Goal: Find specific fact: Find specific fact

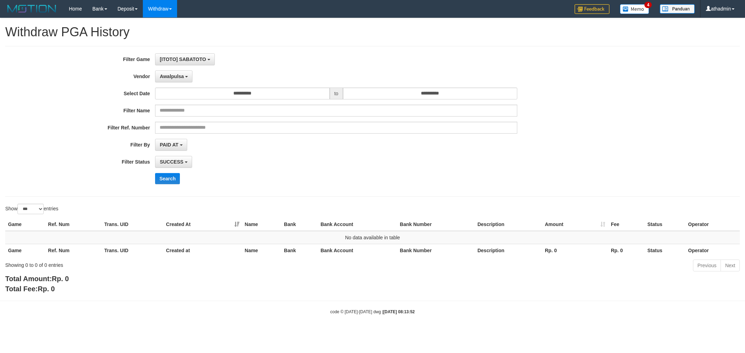
select select "**********"
select select "***"
click at [185, 79] on button "Awalpulsa" at bounding box center [173, 77] width 37 height 12
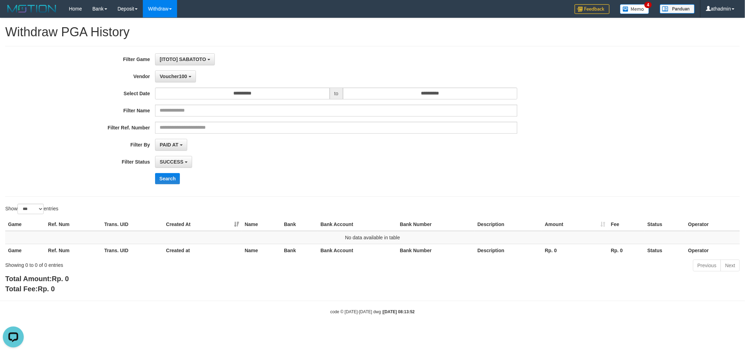
click at [175, 172] on div "**********" at bounding box center [310, 121] width 621 height 136
click at [172, 175] on button "Search" at bounding box center [167, 178] width 25 height 11
click at [169, 79] on button "Voucher100" at bounding box center [175, 77] width 40 height 12
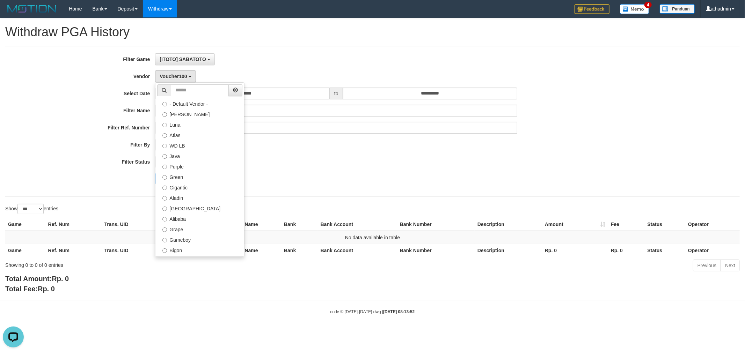
click at [192, 349] on label "Sidikgame" at bounding box center [199, 354] width 89 height 10
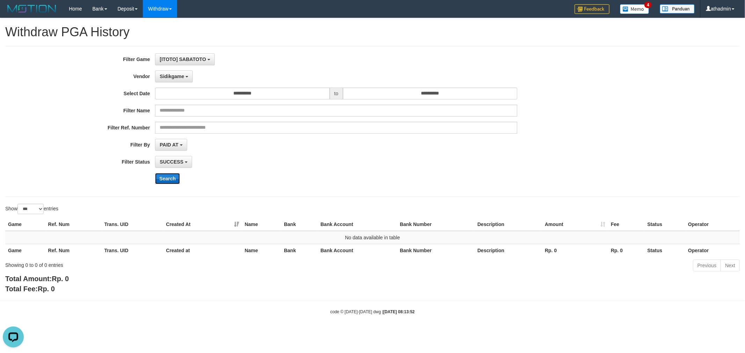
click at [174, 178] on button "Search" at bounding box center [167, 178] width 25 height 11
click at [173, 79] on button "Sidikgame" at bounding box center [174, 77] width 38 height 12
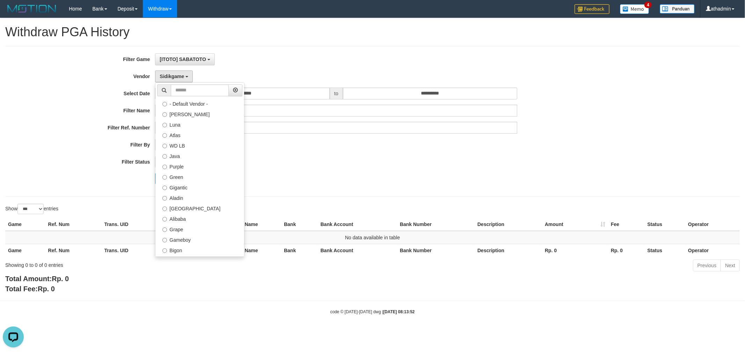
click at [198, 339] on label "Itudo" at bounding box center [199, 344] width 89 height 10
select select "**********"
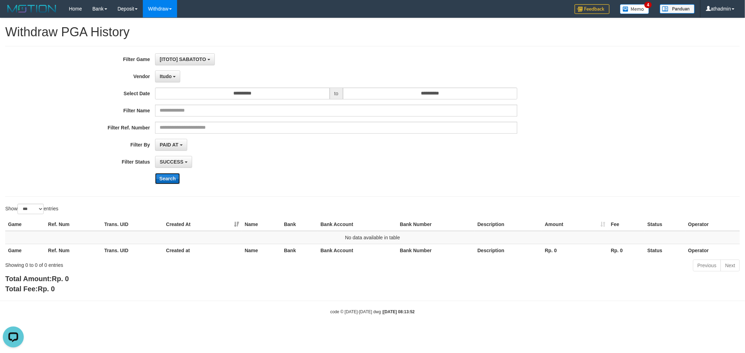
click at [176, 174] on button "Search" at bounding box center [167, 178] width 25 height 11
click at [165, 79] on span "Itudo" at bounding box center [166, 77] width 12 height 6
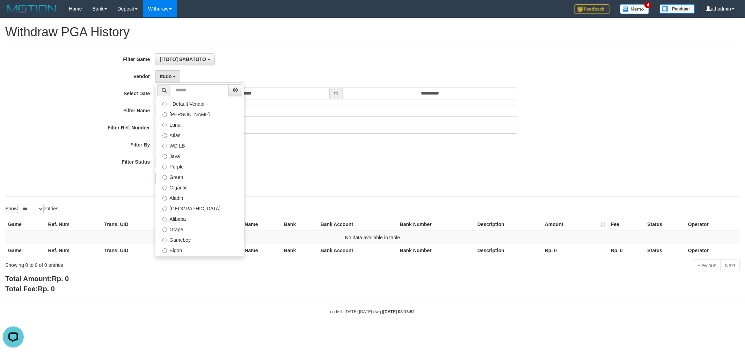
click at [179, 328] on label "Gogogoy" at bounding box center [199, 333] width 89 height 10
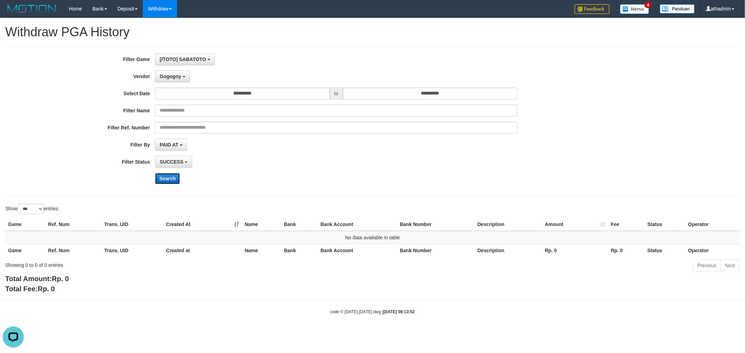
click at [163, 173] on button "Search" at bounding box center [167, 178] width 25 height 11
click at [170, 77] on span "Gogogoy" at bounding box center [170, 77] width 21 height 6
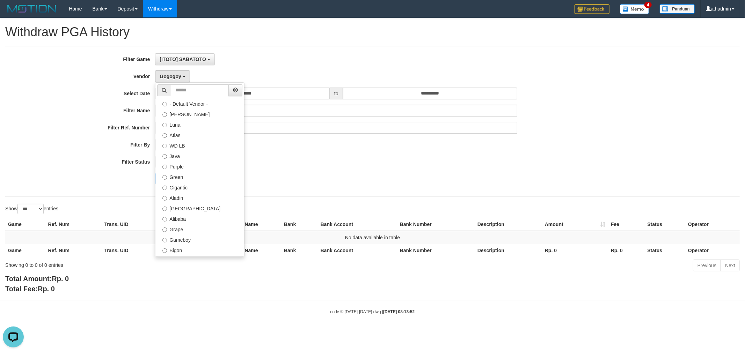
click at [181, 318] on label "Lemavo" at bounding box center [199, 323] width 89 height 10
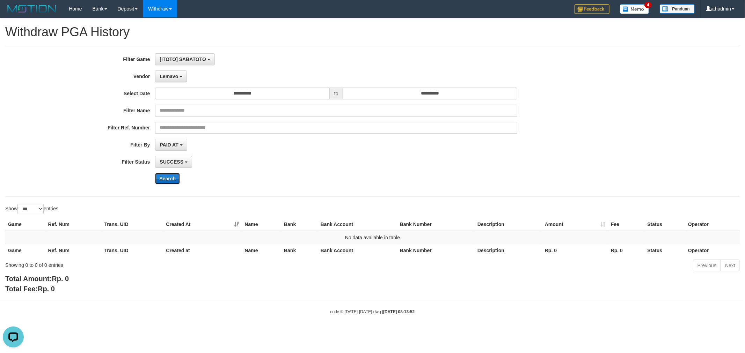
click at [161, 180] on button "Search" at bounding box center [167, 178] width 25 height 11
click at [168, 82] on button "Lemavo" at bounding box center [171, 77] width 32 height 12
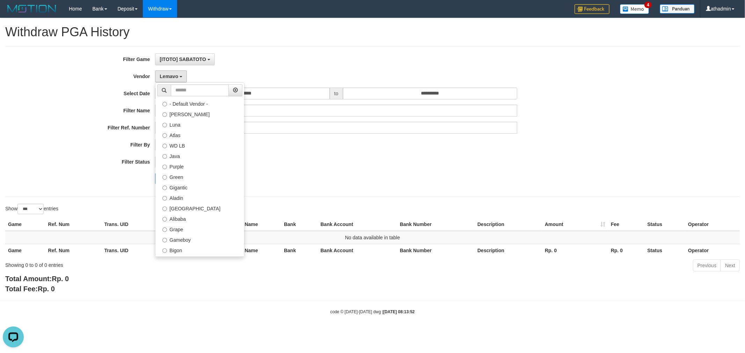
click at [202, 308] on label "Indahjualpulsa" at bounding box center [199, 313] width 89 height 10
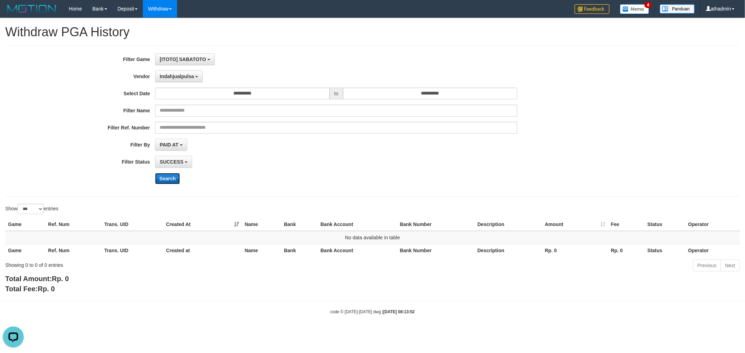
click at [158, 181] on button "Search" at bounding box center [167, 178] width 25 height 11
click at [179, 75] on span "Indahjualpulsa" at bounding box center [177, 77] width 34 height 6
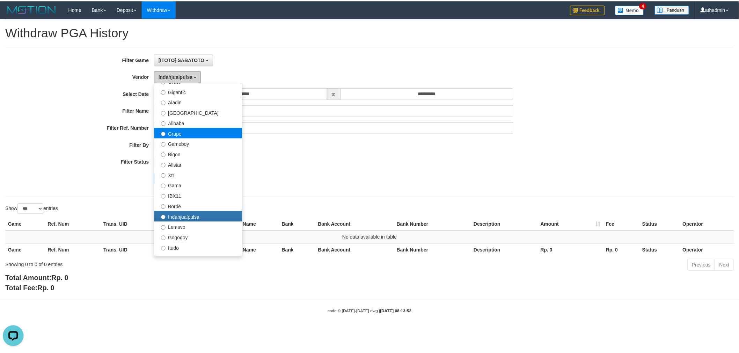
scroll to position [86, 0]
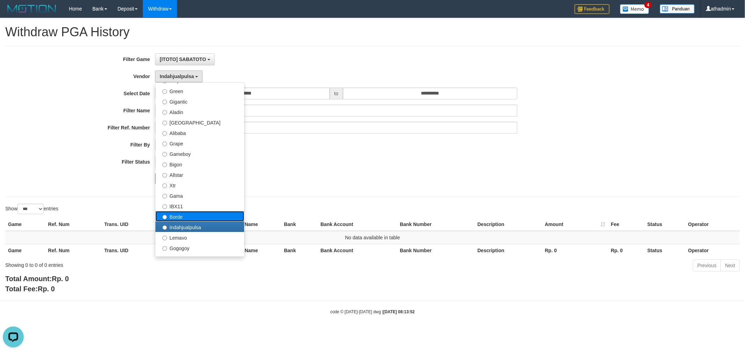
click at [198, 215] on label "Borde" at bounding box center [199, 216] width 89 height 10
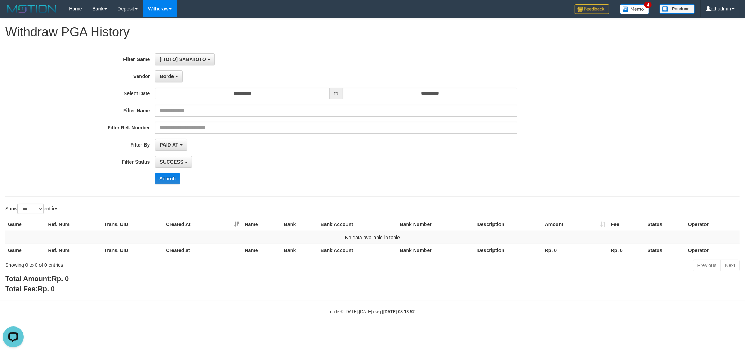
click at [161, 187] on div "**********" at bounding box center [310, 121] width 621 height 136
click at [162, 185] on div "**********" at bounding box center [310, 121] width 621 height 136
click at [162, 182] on button "Search" at bounding box center [167, 178] width 25 height 11
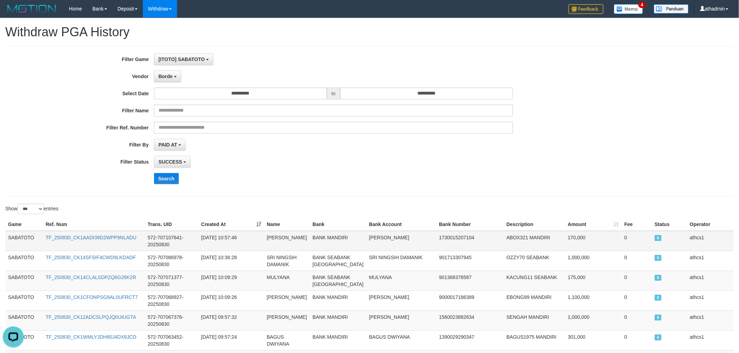
click at [19, 238] on td "SABATOTO" at bounding box center [24, 241] width 38 height 20
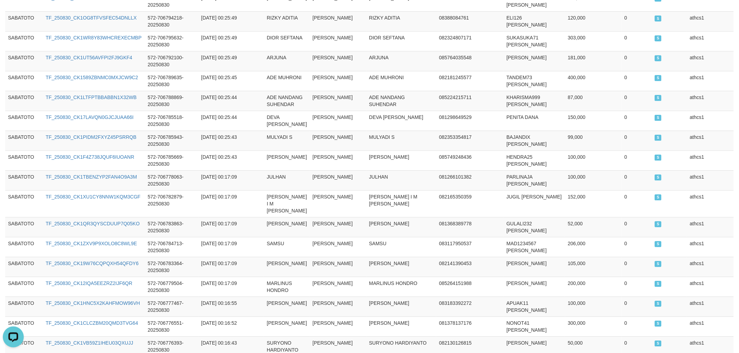
scroll to position [1934, 0]
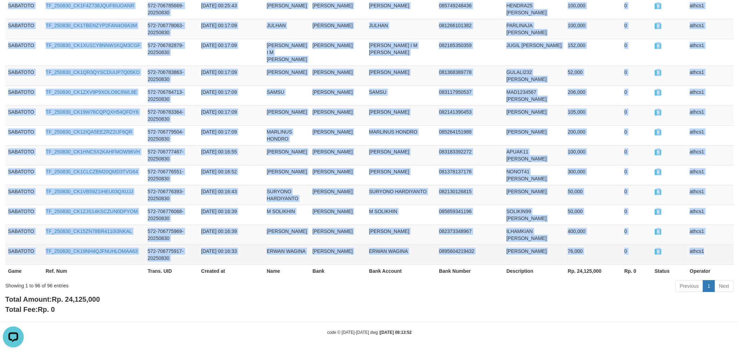
click at [708, 252] on td "athcs1" at bounding box center [710, 255] width 47 height 20
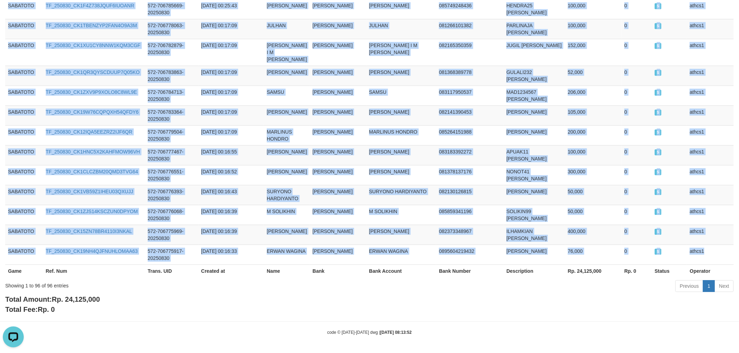
copy tbody "SABATOTO TF_250830_CK1AADI39D2WPP9NLADU 572-707107641-20250830 [DATE] 10:57:46 …"
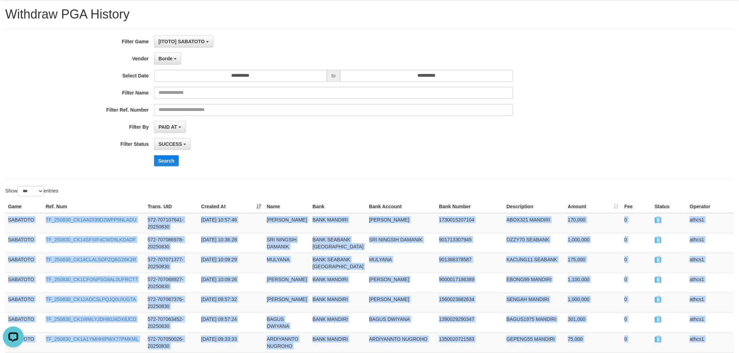
scroll to position [0, 0]
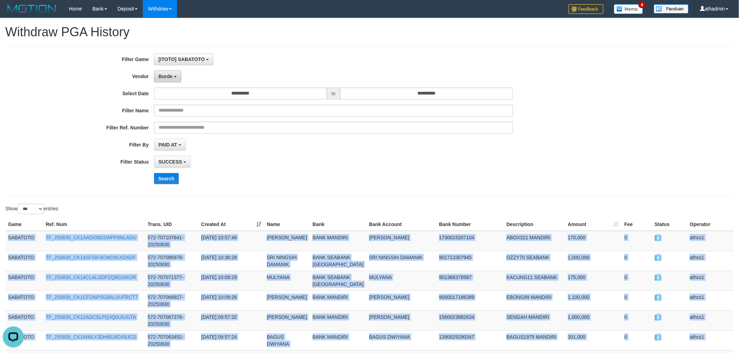
click at [176, 77] on button "Borde" at bounding box center [167, 77] width 27 height 12
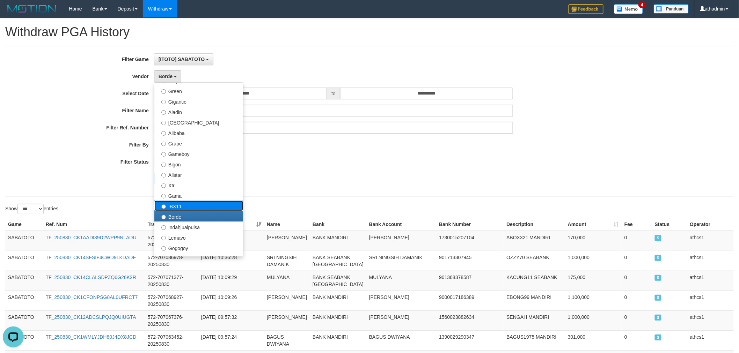
click at [213, 207] on label "IBX11" at bounding box center [198, 206] width 89 height 10
select select "**********"
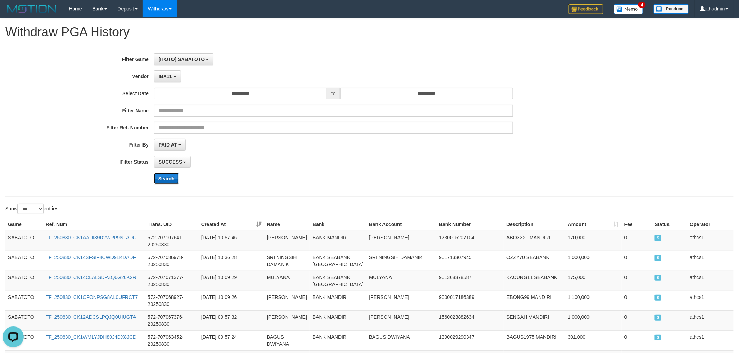
click at [166, 178] on button "Search" at bounding box center [166, 178] width 25 height 11
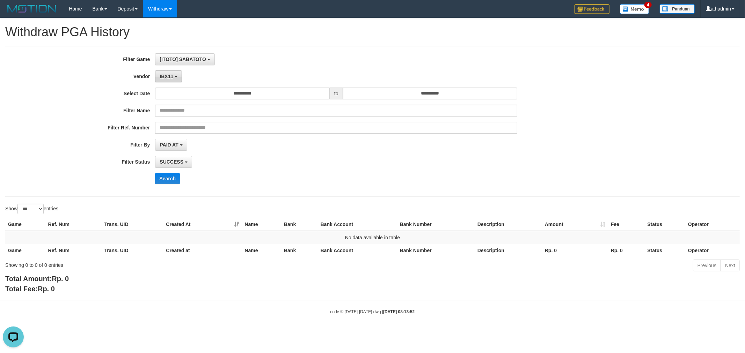
click at [175, 80] on button "IBX11" at bounding box center [168, 77] width 27 height 12
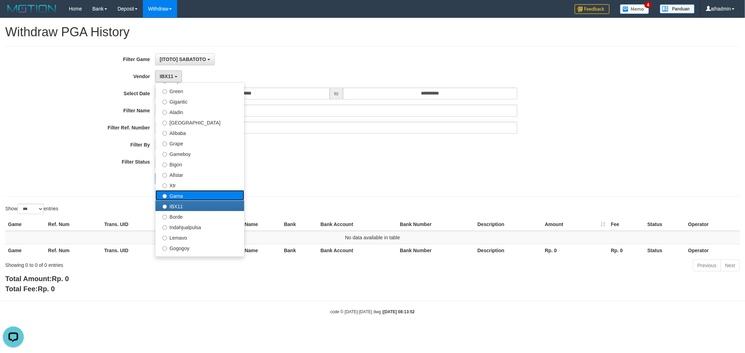
click at [197, 194] on label "Gama" at bounding box center [199, 195] width 89 height 10
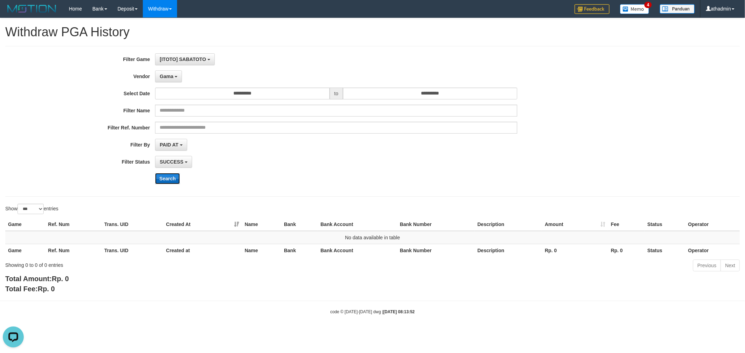
click at [165, 173] on button "Search" at bounding box center [167, 178] width 25 height 11
drag, startPoint x: 179, startPoint y: 79, endPoint x: 174, endPoint y: 77, distance: 5.5
click at [174, 77] on div "Gama - Default Vendor - [PERSON_NAME] Atlas WD LB Java Purple Green Gigantic Al…" at bounding box center [336, 77] width 362 height 12
click at [174, 76] on button "Gama" at bounding box center [168, 77] width 27 height 12
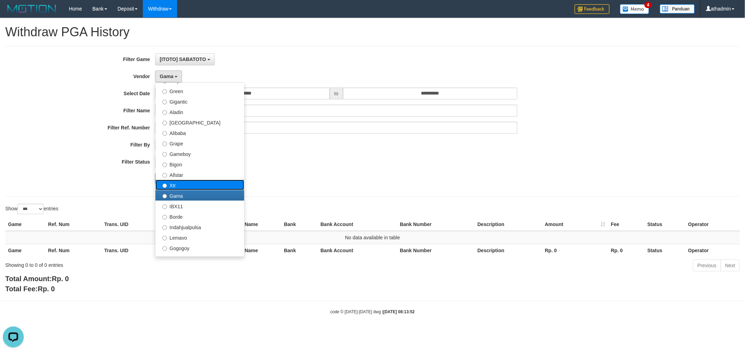
drag, startPoint x: 192, startPoint y: 183, endPoint x: 188, endPoint y: 176, distance: 7.8
click at [191, 183] on label "Xtr" at bounding box center [199, 185] width 89 height 10
select select "**********"
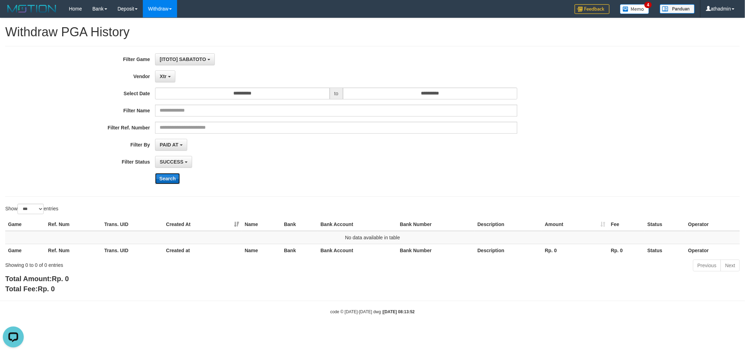
click at [168, 177] on button "Search" at bounding box center [167, 178] width 25 height 11
click at [170, 83] on div "**********" at bounding box center [310, 121] width 621 height 136
click at [168, 77] on button "Xtr" at bounding box center [165, 77] width 20 height 12
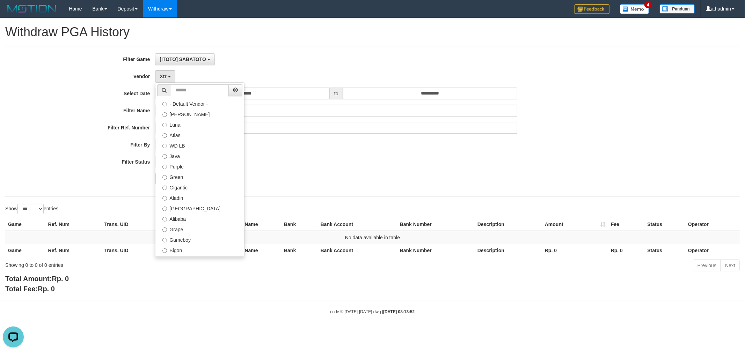
click at [432, 172] on div "**********" at bounding box center [310, 121] width 621 height 136
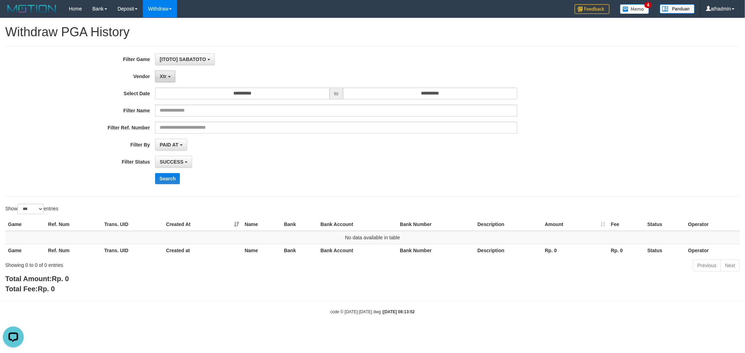
click at [171, 74] on button "Xtr" at bounding box center [165, 77] width 20 height 12
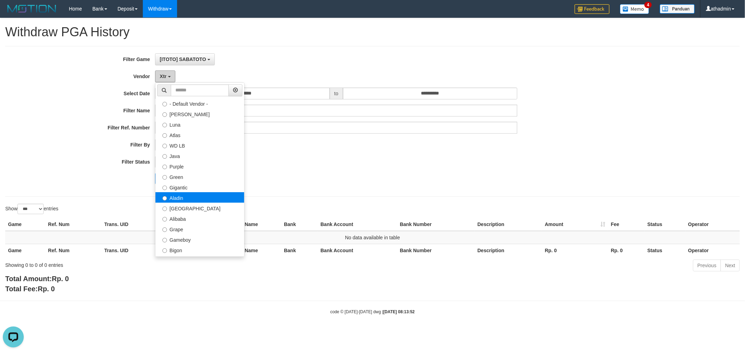
scroll to position [142, 0]
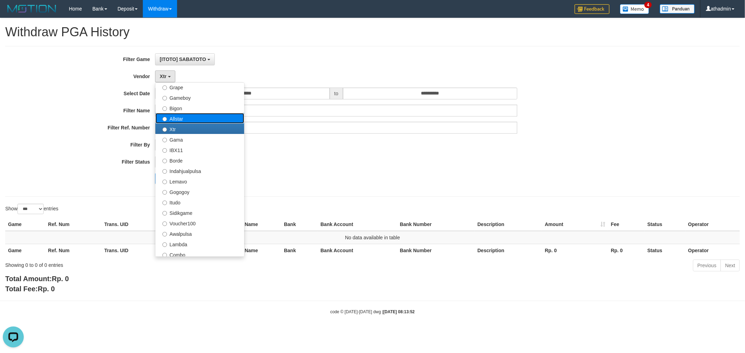
click at [193, 120] on label "Allstar" at bounding box center [199, 118] width 89 height 10
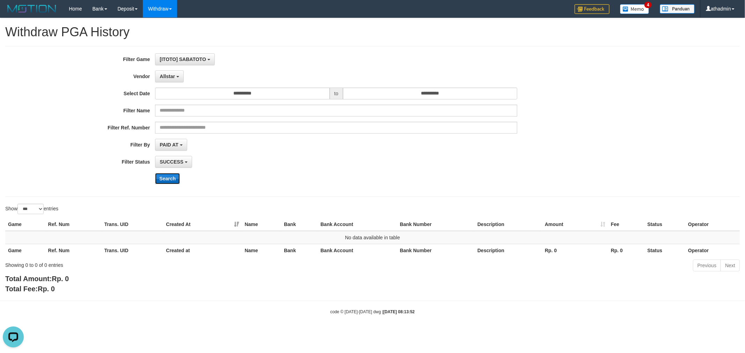
click at [168, 180] on button "Search" at bounding box center [167, 178] width 25 height 11
click at [163, 80] on button "Allstar" at bounding box center [169, 77] width 28 height 12
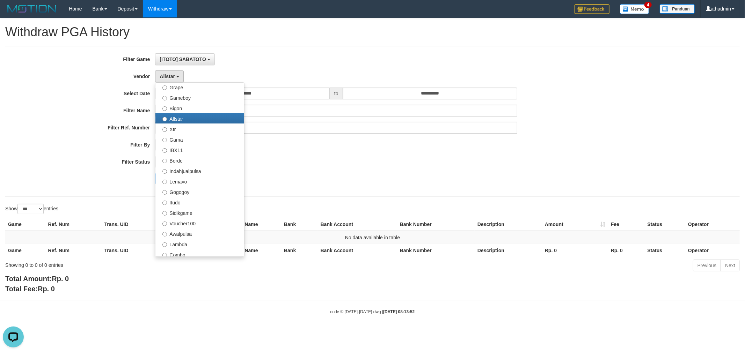
click at [422, 155] on div "**********" at bounding box center [310, 121] width 621 height 136
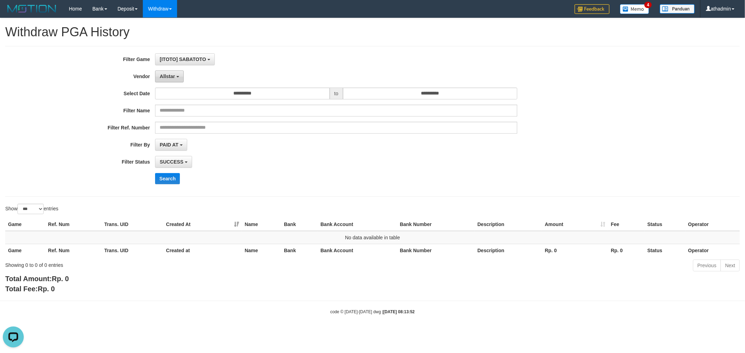
click at [165, 72] on button "Allstar" at bounding box center [169, 77] width 28 height 12
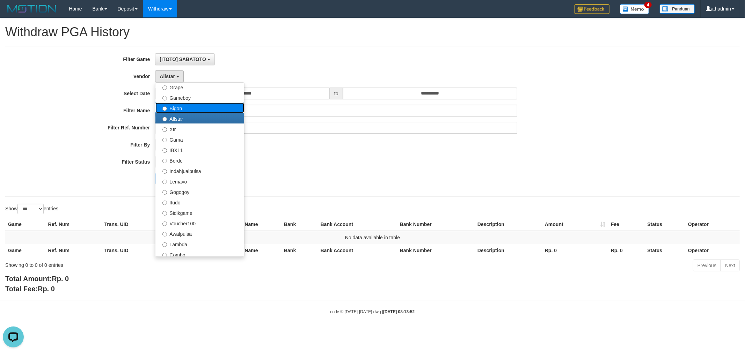
click at [204, 110] on label "Bigon" at bounding box center [199, 108] width 89 height 10
select select "**********"
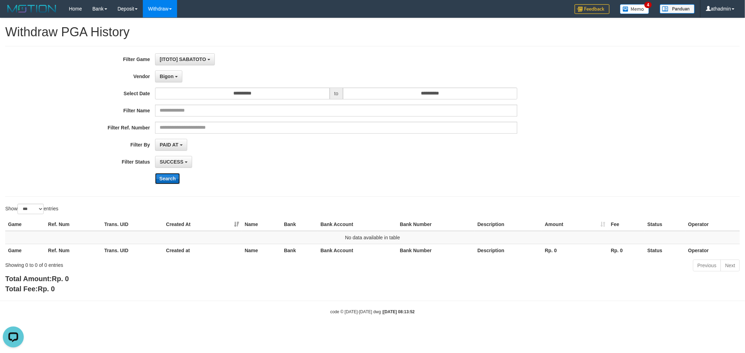
click at [170, 177] on button "Search" at bounding box center [167, 178] width 25 height 11
click at [166, 77] on span "Bigon" at bounding box center [167, 77] width 14 height 6
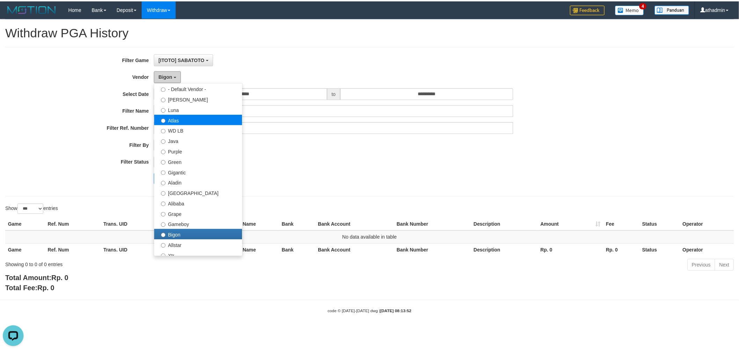
scroll to position [0, 0]
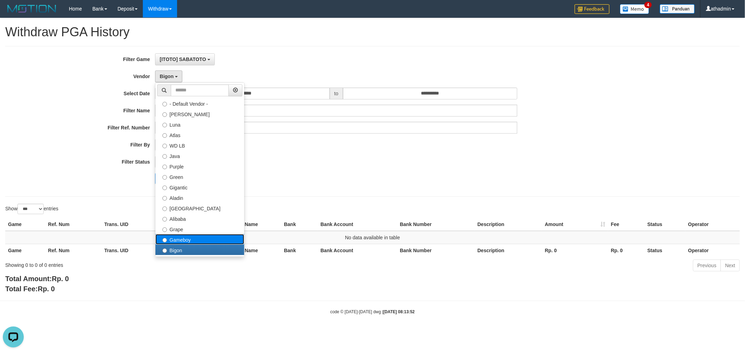
click at [185, 235] on label "Gameboy" at bounding box center [199, 239] width 89 height 10
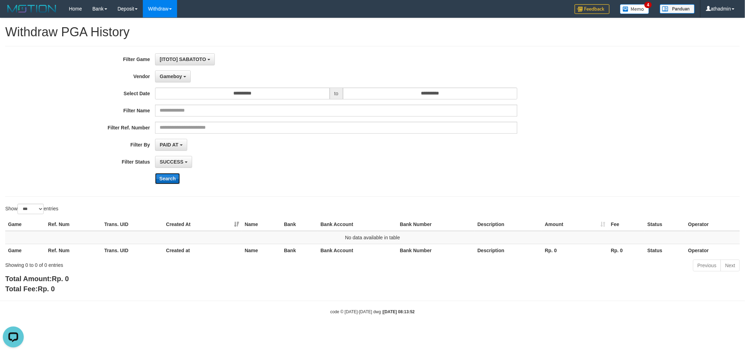
click at [160, 175] on button "Search" at bounding box center [167, 178] width 25 height 11
click at [170, 79] on button "Gameboy" at bounding box center [173, 77] width 36 height 12
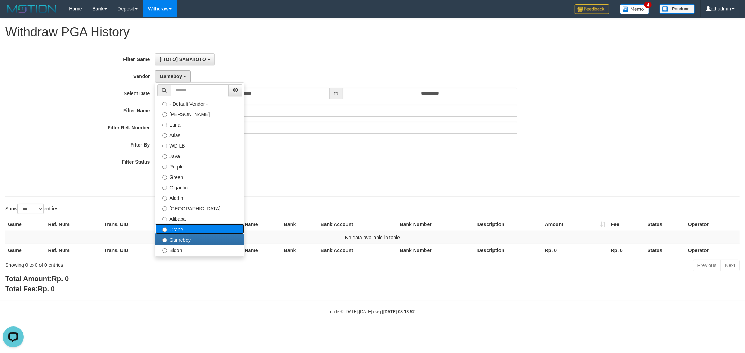
click at [194, 231] on label "Grape" at bounding box center [199, 229] width 89 height 10
select select "**********"
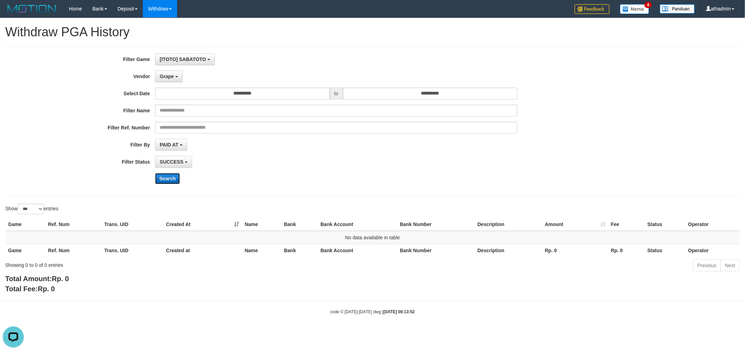
click at [175, 180] on button "Search" at bounding box center [167, 178] width 25 height 11
click at [170, 74] on span "Grape" at bounding box center [167, 77] width 14 height 6
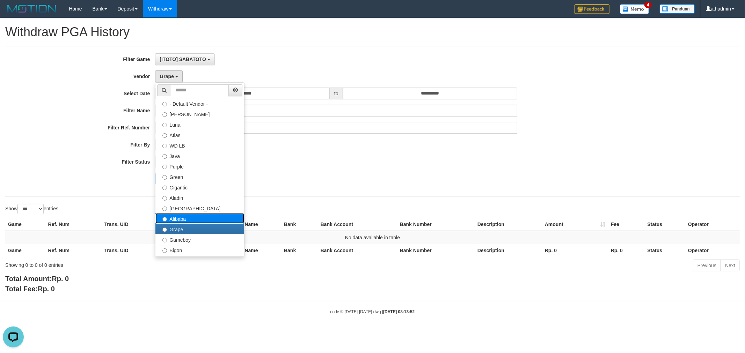
click at [210, 218] on label "Alibaba" at bounding box center [199, 218] width 89 height 10
select select "**********"
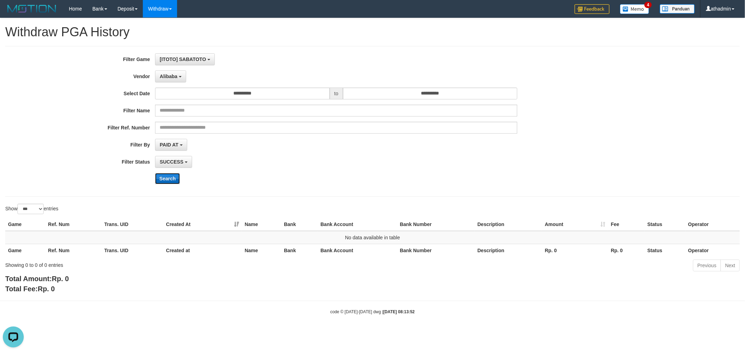
click at [171, 177] on button "Search" at bounding box center [167, 178] width 25 height 11
click at [170, 81] on button "Alibaba" at bounding box center [170, 77] width 31 height 12
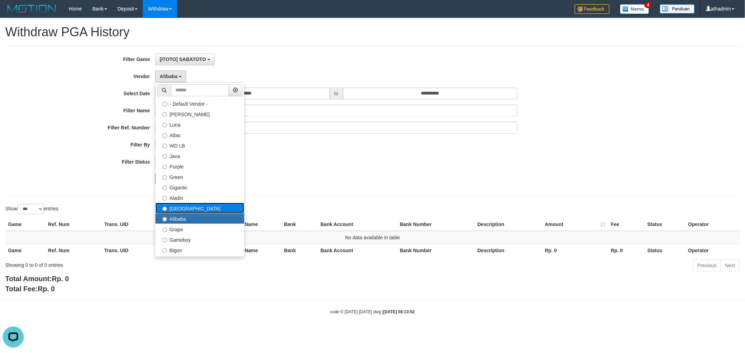
click at [177, 210] on label "[GEOGRAPHIC_DATA]" at bounding box center [199, 208] width 89 height 10
select select "**********"
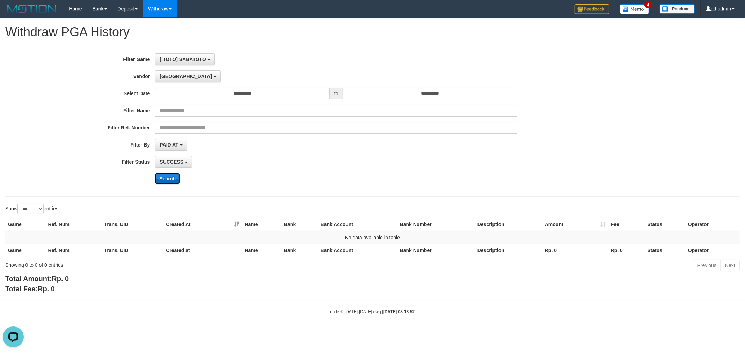
click at [171, 180] on button "Search" at bounding box center [167, 178] width 25 height 11
click at [161, 72] on button "[GEOGRAPHIC_DATA]" at bounding box center [187, 77] width 65 height 12
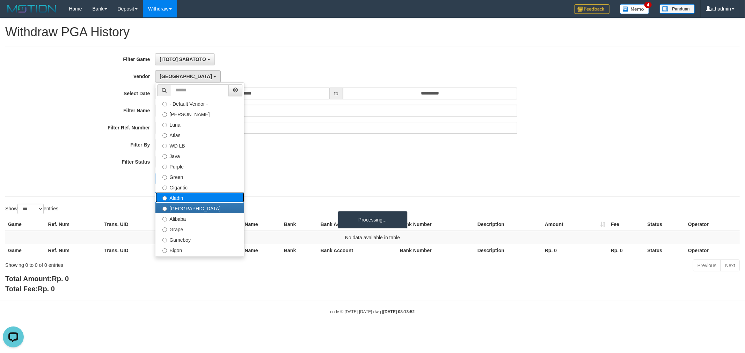
click at [180, 193] on label "Aladin" at bounding box center [199, 197] width 89 height 10
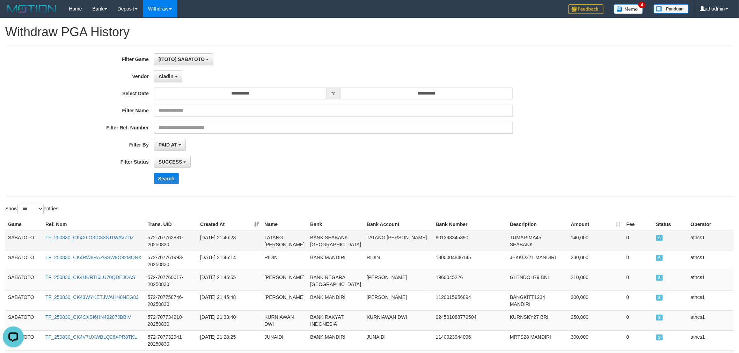
click at [5, 237] on td "SABATOTO" at bounding box center [23, 241] width 37 height 20
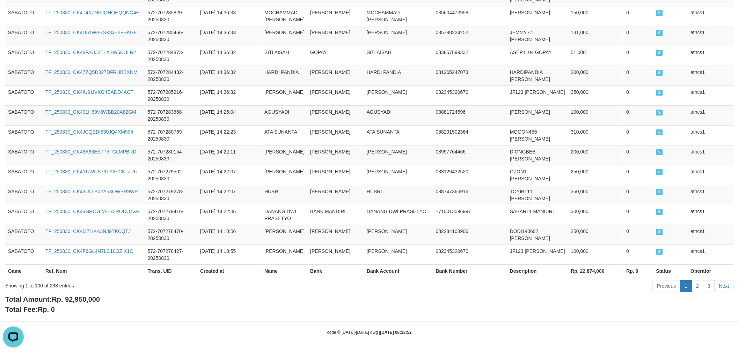
scroll to position [2258, 0]
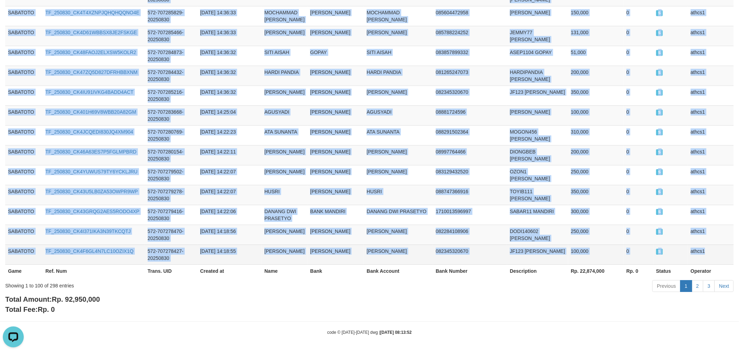
click at [718, 250] on td "athcs1" at bounding box center [711, 255] width 46 height 20
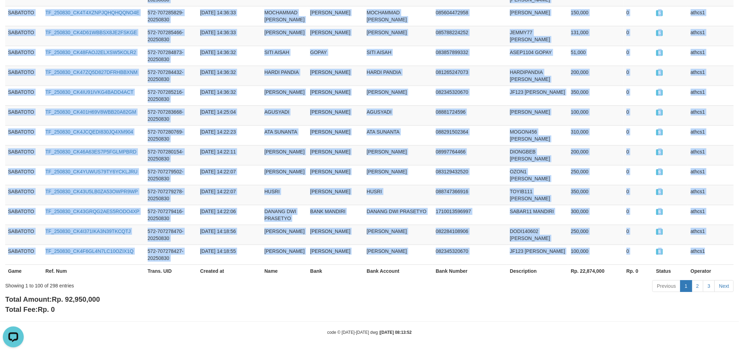
copy tbody "SABATOTO TF_250830_CK4XLO3IC8X8J1WAVZDZ 572-707762881-20250830 [DATE] 21:46:23 …"
click at [697, 287] on link "2" at bounding box center [697, 286] width 12 height 12
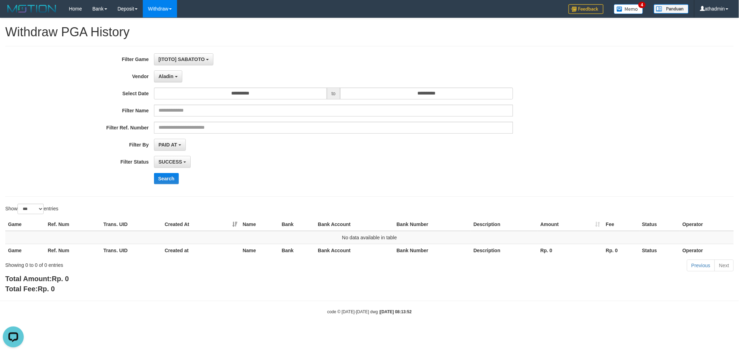
scroll to position [0, 0]
click at [177, 82] on button "Aladin" at bounding box center [169, 77] width 28 height 12
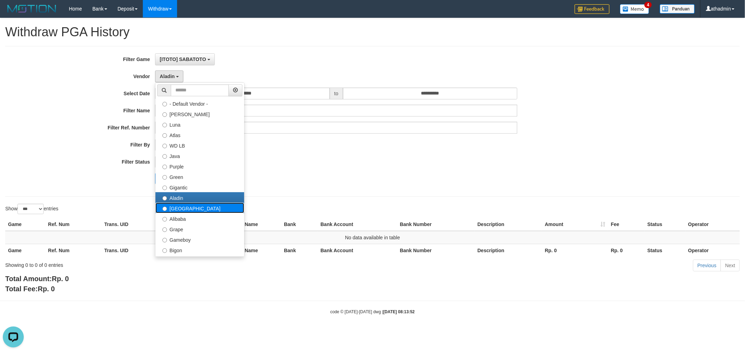
click at [186, 208] on label "[GEOGRAPHIC_DATA]" at bounding box center [199, 208] width 89 height 10
select select "**********"
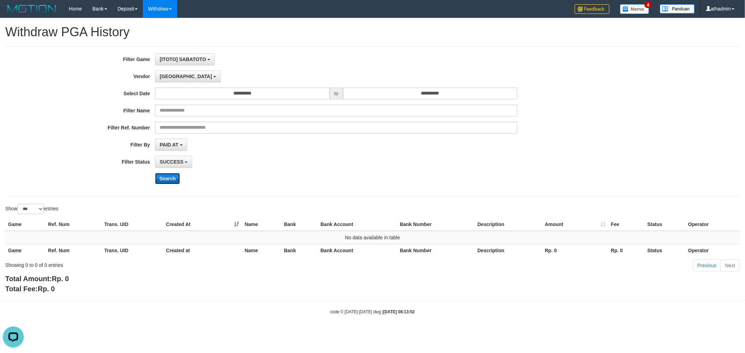
click at [173, 179] on button "Search" at bounding box center [167, 178] width 25 height 11
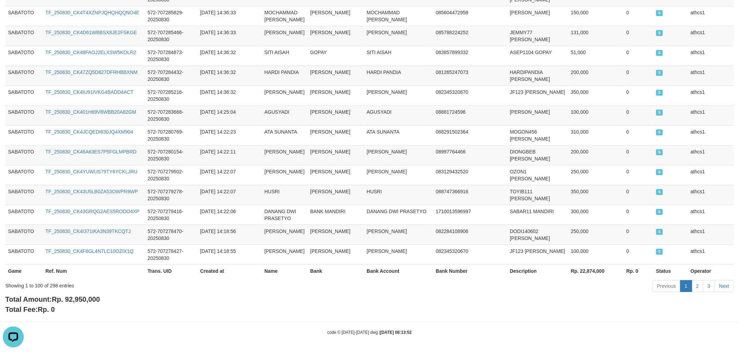
scroll to position [2258, 0]
click at [697, 288] on link "2" at bounding box center [697, 286] width 12 height 12
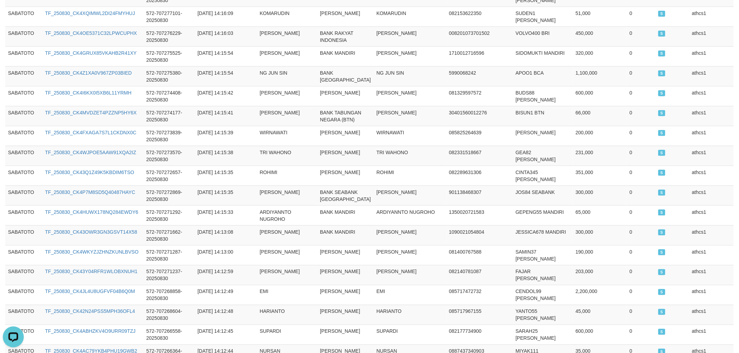
scroll to position [2195, 0]
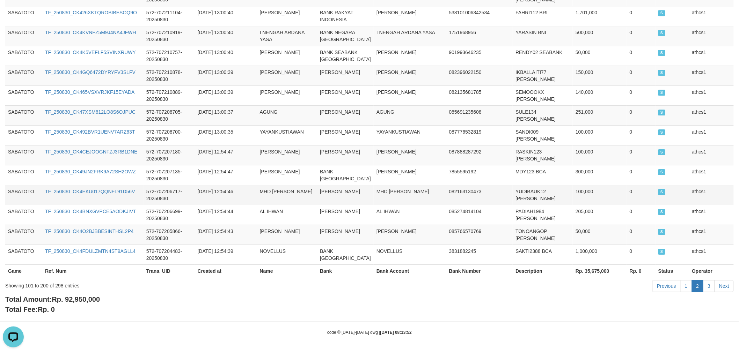
click at [271, 187] on td "MHD [PERSON_NAME]" at bounding box center [287, 195] width 60 height 20
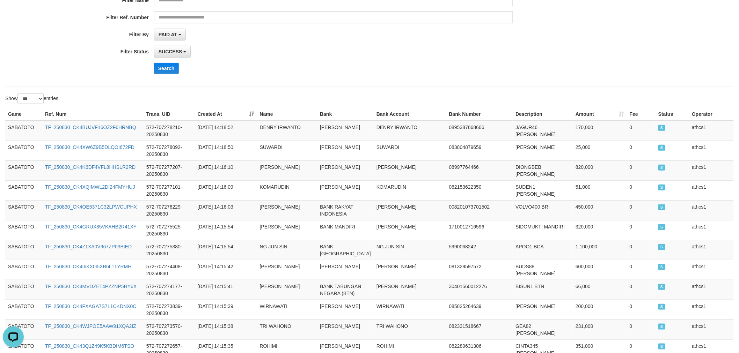
scroll to position [0, 0]
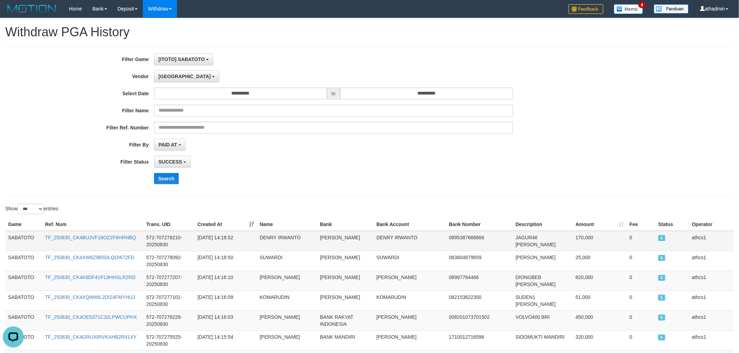
click at [22, 238] on td "SABATOTO" at bounding box center [23, 241] width 37 height 20
drag, startPoint x: 22, startPoint y: 238, endPoint x: 200, endPoint y: 187, distance: 184.6
click at [23, 238] on td "SABATOTO" at bounding box center [23, 241] width 37 height 20
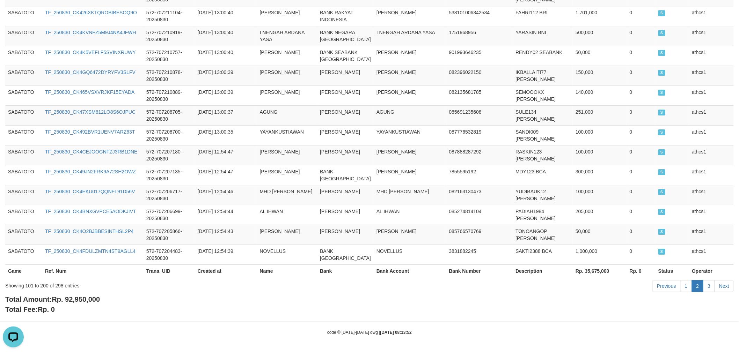
scroll to position [2195, 0]
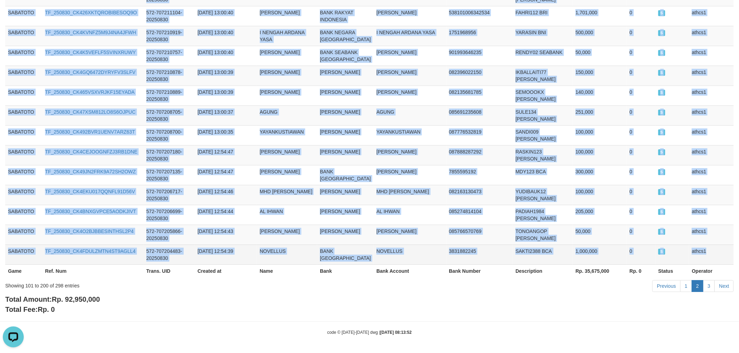
click at [711, 251] on td "athcs1" at bounding box center [711, 255] width 45 height 20
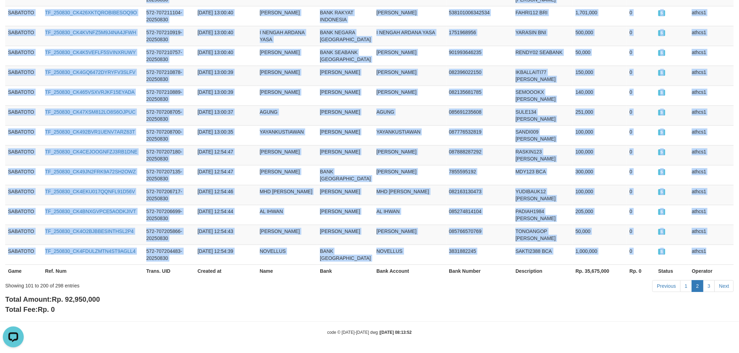
copy tbody "SABATOTO TF_250830_CK4BUJVF16OZ2F6HRNBQ 572-707278210-20250830 [DATE] 14:18:52 …"
click at [706, 286] on link "3" at bounding box center [709, 286] width 12 height 12
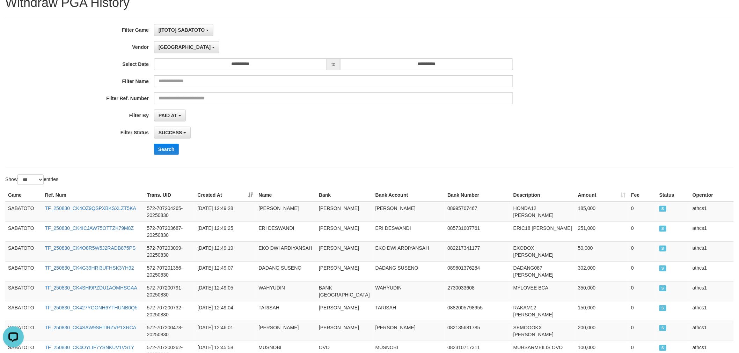
scroll to position [0, 0]
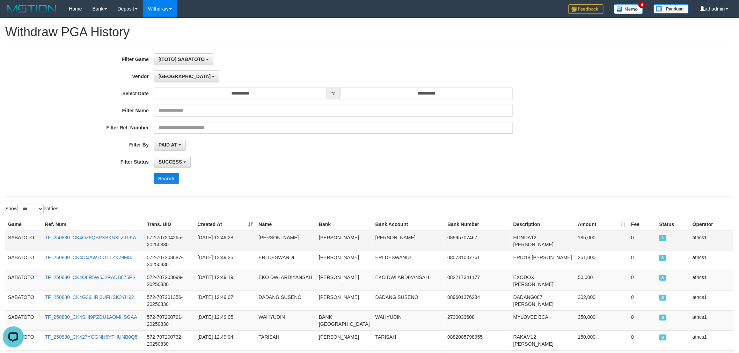
click at [9, 245] on td "SABATOTO" at bounding box center [23, 241] width 37 height 20
click at [13, 238] on td "SABATOTO" at bounding box center [23, 241] width 37 height 20
drag, startPoint x: 13, startPoint y: 238, endPoint x: 601, endPoint y: 1, distance: 634.0
click at [15, 237] on td "SABATOTO" at bounding box center [23, 241] width 37 height 20
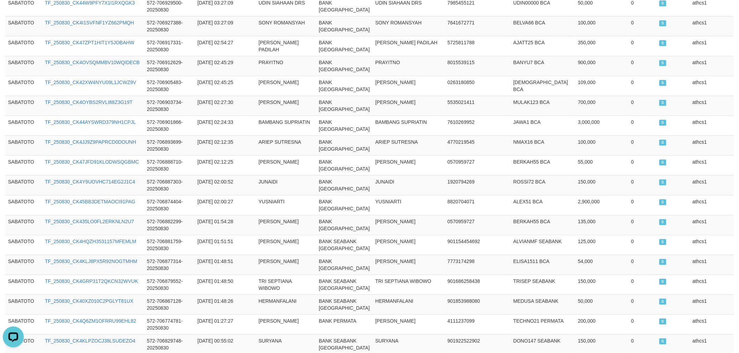
scroll to position [2204, 0]
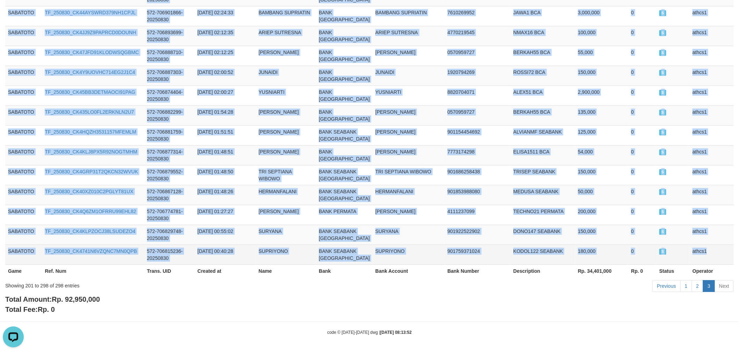
click at [716, 249] on td "athcs1" at bounding box center [711, 255] width 44 height 20
copy tbody "SABATOTO TF_250830_CK4OZ9QSPXBKSXLZT5KA 572-707204265-20250830 [DATE] 12:49:28 …"
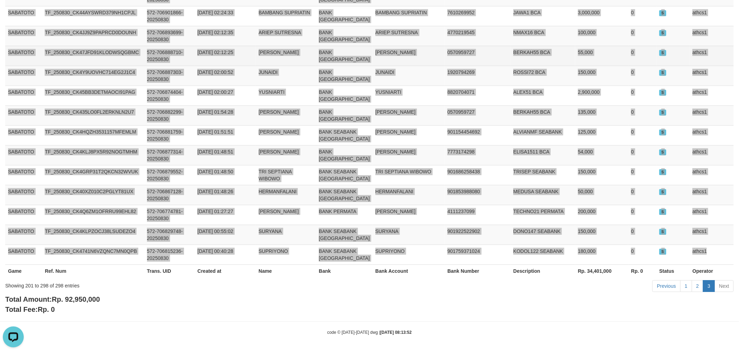
scroll to position [2062, 0]
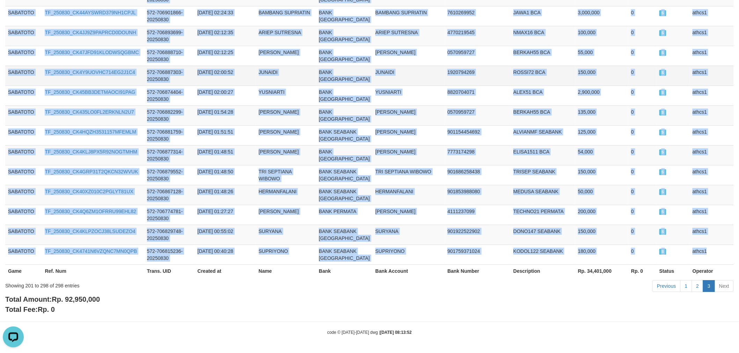
click at [372, 86] on td "JUNAIDI" at bounding box center [408, 76] width 72 height 20
